Goal: Information Seeking & Learning: Check status

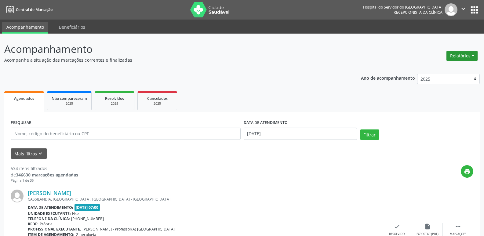
click at [464, 58] on button "Relatórios" at bounding box center [461, 56] width 31 height 10
click at [449, 70] on link "Agendamentos" at bounding box center [445, 69] width 66 height 9
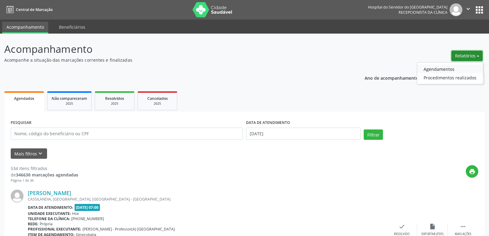
select select "8"
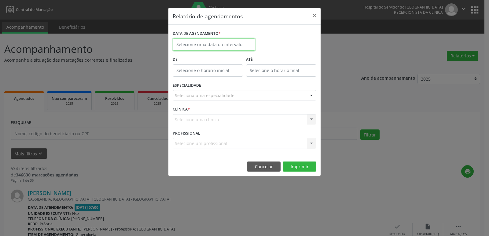
click at [220, 48] on body "Central de Marcação Hospital do Servidor do [GEOGRAPHIC_DATA] Recepcionista da …" at bounding box center [244, 118] width 489 height 236
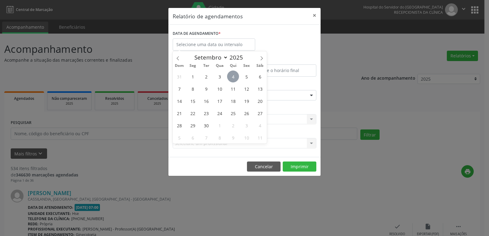
click at [236, 76] on span "4" at bounding box center [233, 77] width 12 height 12
type input "[DATE]"
click at [236, 76] on span "4" at bounding box center [233, 77] width 12 height 12
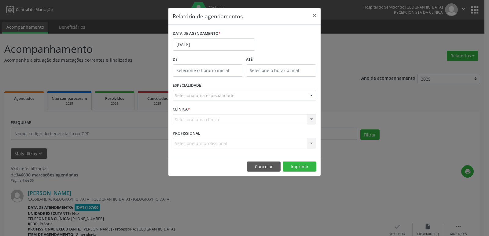
click at [220, 102] on div "ESPECIALIDADE Seleciona uma especialidade Todas as especialidades Alergologia A…" at bounding box center [244, 93] width 147 height 24
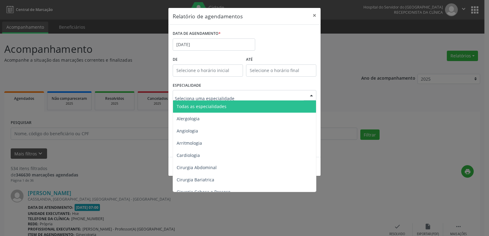
click at [223, 105] on span "Todas as especialidades" at bounding box center [202, 107] width 50 height 6
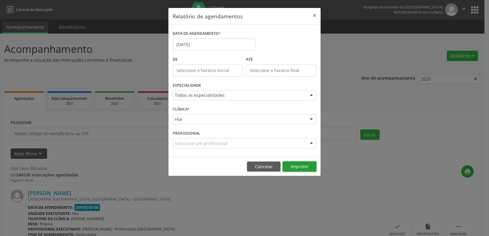
click at [309, 165] on button "Imprimir" at bounding box center [299, 167] width 34 height 10
drag, startPoint x: 314, startPoint y: 15, endPoint x: 292, endPoint y: 33, distance: 28.4
click at [314, 15] on button "×" at bounding box center [314, 15] width 12 height 15
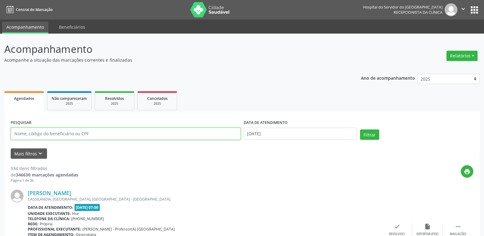
click at [128, 130] on input "text" at bounding box center [126, 134] width 230 height 12
click at [360, 129] on button "Filtrar" at bounding box center [369, 134] width 19 height 10
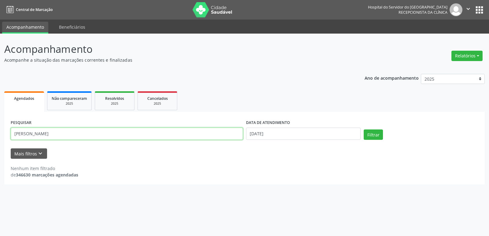
click at [115, 133] on input "[PERSON_NAME]" at bounding box center [127, 134] width 232 height 12
click at [363, 129] on button "Filtrar" at bounding box center [372, 134] width 19 height 10
click at [232, 138] on input "[PERSON_NAME]" at bounding box center [127, 134] width 232 height 12
click at [363, 129] on button "Filtrar" at bounding box center [372, 134] width 19 height 10
click at [373, 136] on button "Filtrar" at bounding box center [372, 134] width 19 height 10
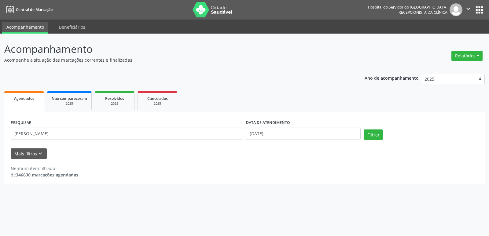
drag, startPoint x: 204, startPoint y: 140, endPoint x: 0, endPoint y: 140, distance: 203.7
click at [0, 140] on div "Acompanhamento Acompanhe a situação das marcações correntes e finalizadas Relat…" at bounding box center [244, 135] width 489 height 202
click at [67, 134] on input "[PERSON_NAME]" at bounding box center [127, 134] width 232 height 12
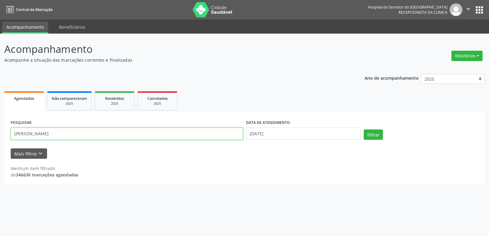
click at [67, 134] on input "[PERSON_NAME]" at bounding box center [127, 134] width 232 height 12
type input "m"
click at [374, 134] on button "Filtrar" at bounding box center [372, 134] width 19 height 10
click at [129, 137] on input "[PERSON_NAME]" at bounding box center [127, 134] width 232 height 12
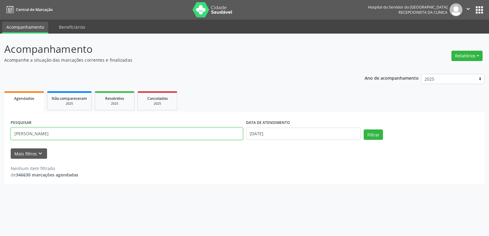
type input "[PERSON_NAME]"
click at [363, 129] on button "Filtrar" at bounding box center [372, 134] width 19 height 10
click at [472, 55] on button "Relatórios" at bounding box center [466, 56] width 31 height 10
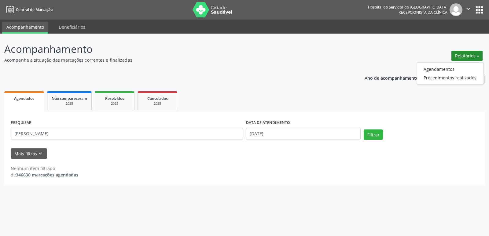
click at [463, 64] on ul "Agendamentos Procedimentos realizados" at bounding box center [450, 73] width 66 height 22
click at [428, 67] on link "Agendamentos" at bounding box center [450, 69] width 66 height 9
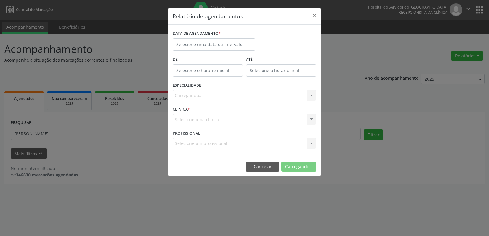
click at [201, 36] on label "DATA DE AGENDAMENTO *" at bounding box center [197, 33] width 48 height 9
click at [201, 47] on input "text" at bounding box center [214, 44] width 82 height 12
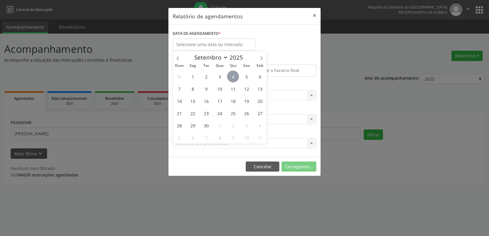
click at [235, 78] on span "4" at bounding box center [233, 77] width 12 height 12
type input "[DATE]"
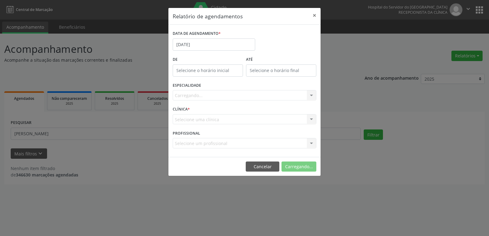
click at [235, 88] on div "ESPECIALIDADE [GEOGRAPHIC_DATA]... Todas as especialidades Alergologia Angiolog…" at bounding box center [244, 93] width 147 height 24
click at [300, 165] on button "Imprimir" at bounding box center [299, 167] width 34 height 10
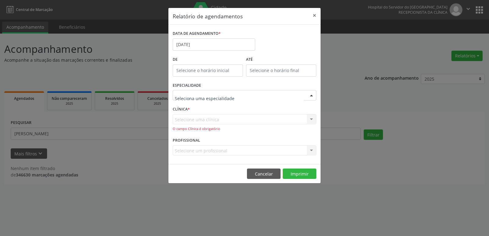
click at [216, 100] on div at bounding box center [245, 95] width 144 height 10
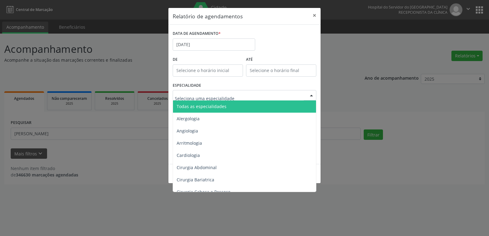
click at [218, 104] on span "Todas as especialidades" at bounding box center [202, 107] width 50 height 6
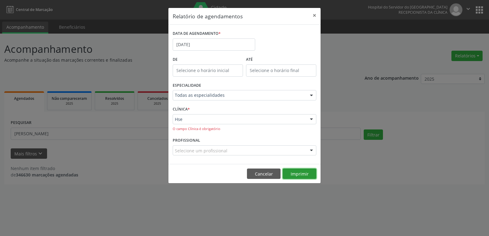
click at [302, 173] on button "Imprimir" at bounding box center [299, 174] width 34 height 10
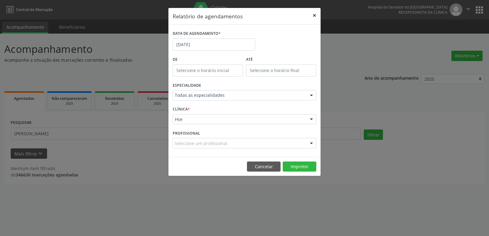
click at [312, 14] on button "×" at bounding box center [314, 15] width 12 height 15
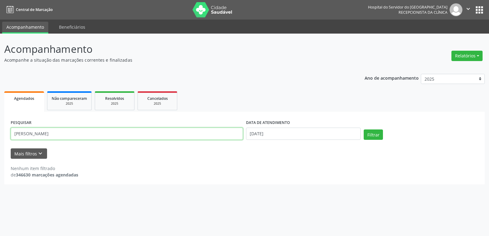
drag, startPoint x: 91, startPoint y: 132, endPoint x: 0, endPoint y: 108, distance: 94.4
click at [0, 110] on div "Acompanhamento Acompanhe a situação das marcações correntes e finalizadas Relat…" at bounding box center [244, 135] width 489 height 202
click at [371, 134] on button "Filtrar" at bounding box center [372, 134] width 19 height 10
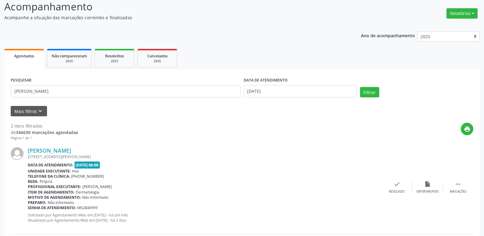
scroll to position [22, 0]
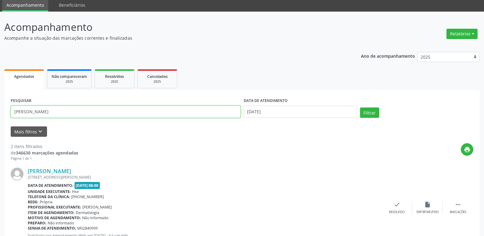
click at [105, 110] on input "[PERSON_NAME]" at bounding box center [126, 112] width 230 height 12
click at [381, 111] on div "Filtrar" at bounding box center [417, 114] width 116 height 15
click at [378, 111] on button "Filtrar" at bounding box center [369, 112] width 19 height 10
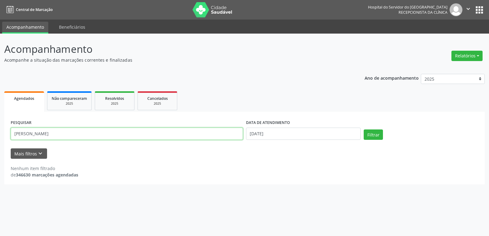
drag, startPoint x: 124, startPoint y: 138, endPoint x: 11, endPoint y: 140, distance: 113.3
click at [18, 140] on input "[PERSON_NAME]" at bounding box center [127, 134] width 232 height 12
type input "m"
type input "15747530453"
click at [363, 136] on div "Filtrar" at bounding box center [421, 136] width 118 height 15
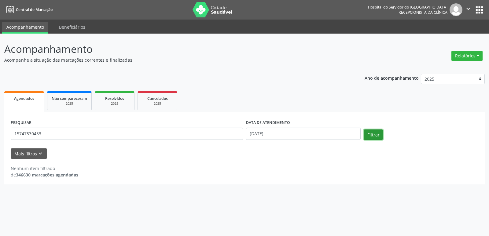
click at [368, 136] on button "Filtrar" at bounding box center [372, 134] width 19 height 10
click at [253, 145] on form "PESQUISAR 15747530453 DATA DE ATENDIMENTO [DATE] Filtrar UNIDADE EXECUTANTE Sel…" at bounding box center [244, 138] width 467 height 41
click at [268, 136] on input "[DATE]" at bounding box center [303, 134] width 115 height 12
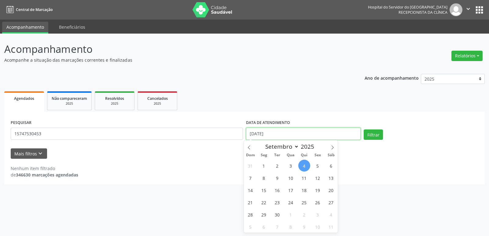
click at [268, 136] on input "[DATE]" at bounding box center [303, 134] width 115 height 12
click at [363, 129] on button "Filtrar" at bounding box center [372, 134] width 19 height 10
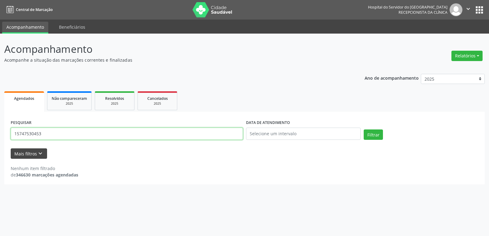
drag, startPoint x: 77, startPoint y: 137, endPoint x: 15, endPoint y: 152, distance: 63.8
click at [18, 151] on form "PESQUISAR 15747530453 DATA DE ATENDIMENTO Filtrar UNIDADE EXECUTANTE Selecione …" at bounding box center [244, 138] width 467 height 41
type input "1"
type input "[PERSON_NAME]"
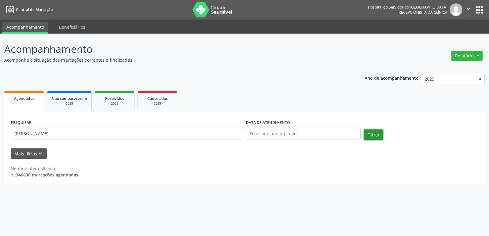
click at [372, 134] on button "Filtrar" at bounding box center [372, 134] width 19 height 10
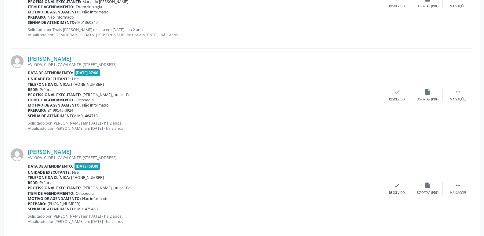
scroll to position [1374, 0]
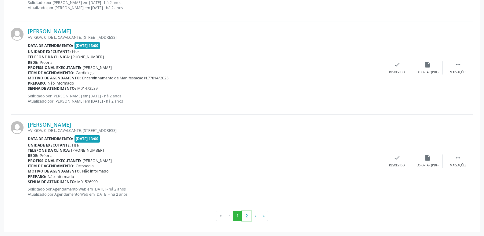
click at [248, 217] on button "2" at bounding box center [246, 216] width 9 height 10
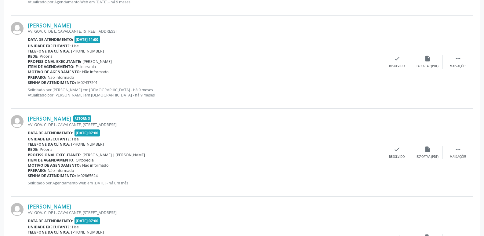
scroll to position [618, 0]
